Goal: Transaction & Acquisition: Purchase product/service

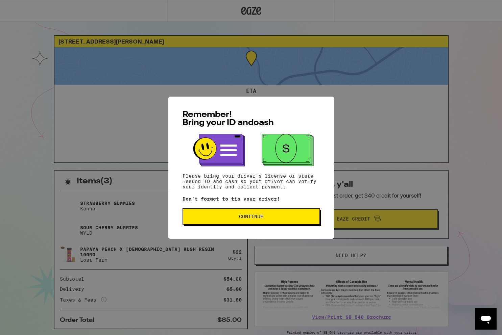
click at [231, 222] on button "Continue" at bounding box center [251, 217] width 137 height 16
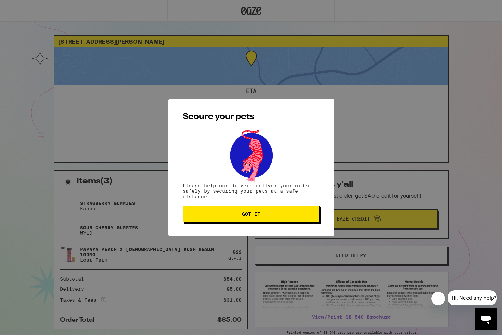
click at [241, 219] on button "Got it" at bounding box center [251, 214] width 137 height 16
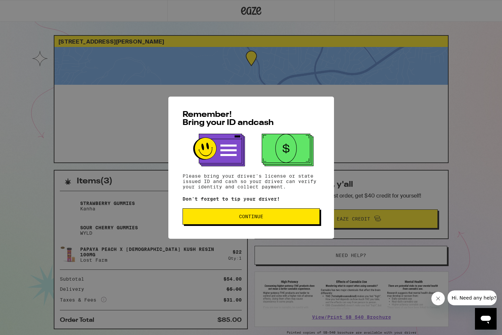
click at [261, 219] on span "Continue" at bounding box center [251, 216] width 24 height 5
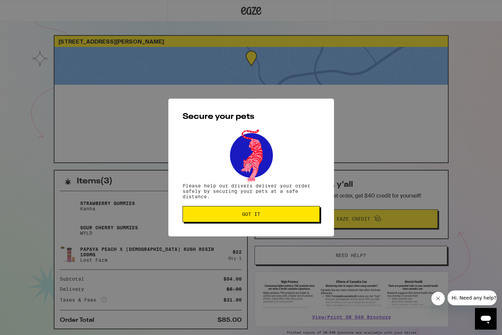
click at [268, 219] on button "Got it" at bounding box center [251, 214] width 137 height 16
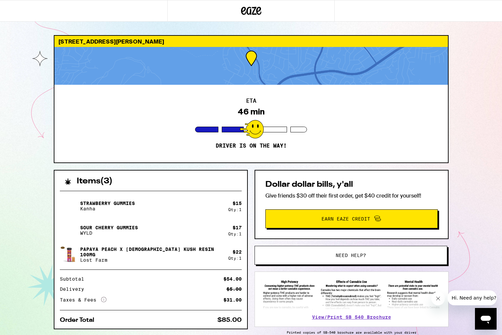
click at [268, 71] on div at bounding box center [250, 66] width 393 height 38
drag, startPoint x: 272, startPoint y: 72, endPoint x: 290, endPoint y: 66, distance: 18.9
click at [290, 66] on div at bounding box center [250, 66] width 393 height 38
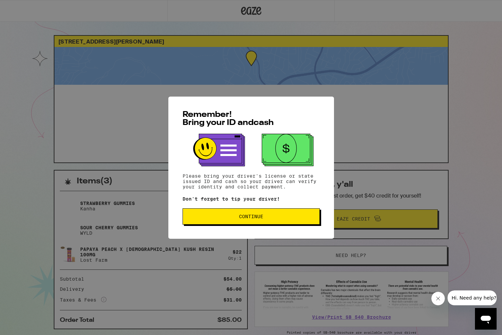
click at [262, 217] on span "Continue" at bounding box center [251, 216] width 24 height 5
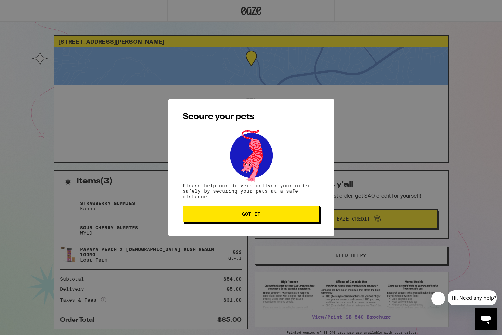
click at [262, 217] on span "Got it" at bounding box center [251, 214] width 126 height 5
